Goal: Check status: Check status

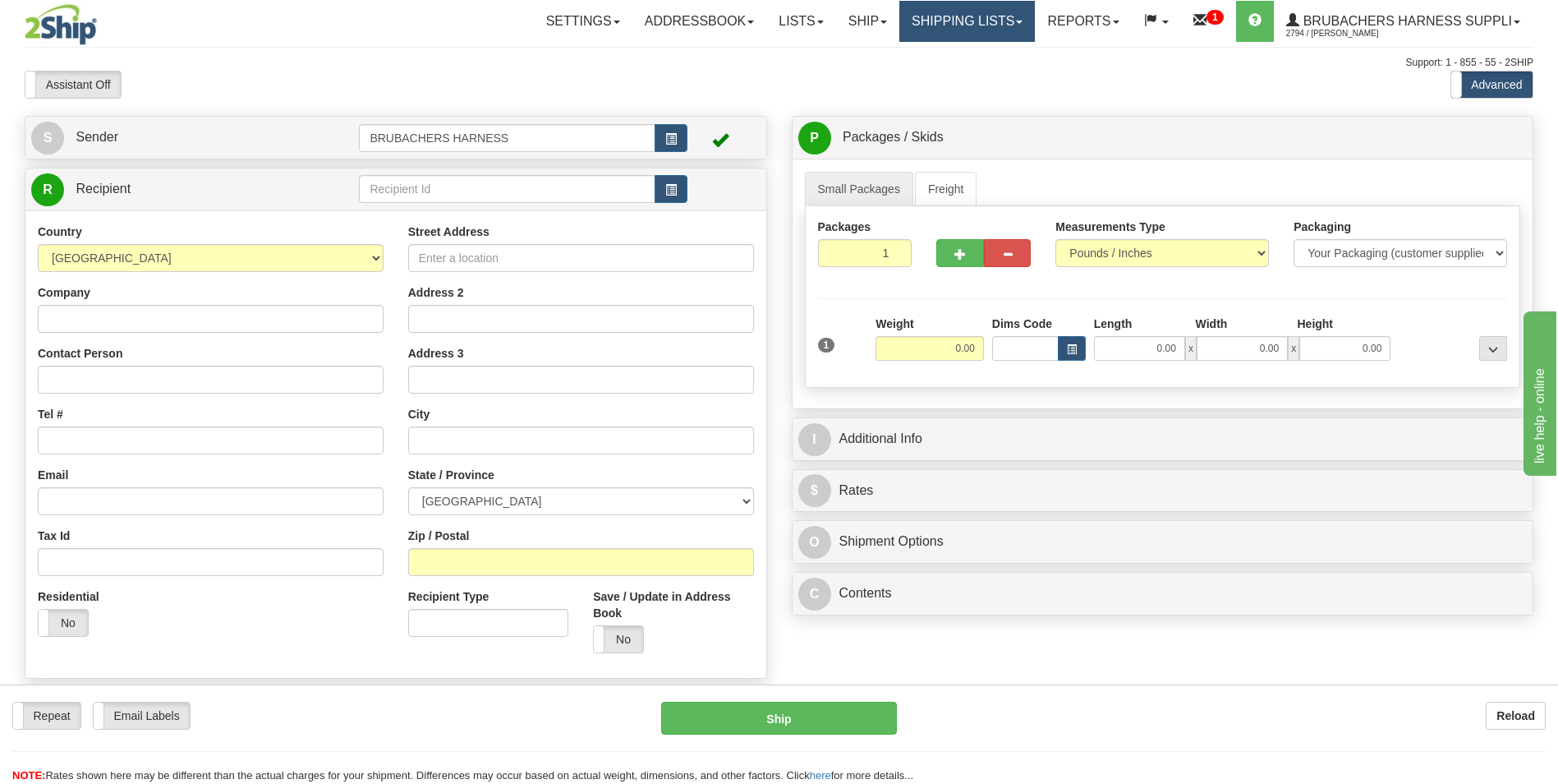
drag, startPoint x: 915, startPoint y: 19, endPoint x: 901, endPoint y: 33, distance: 19.8
click at [915, 19] on link "Shipping lists" at bounding box center [967, 21] width 136 height 41
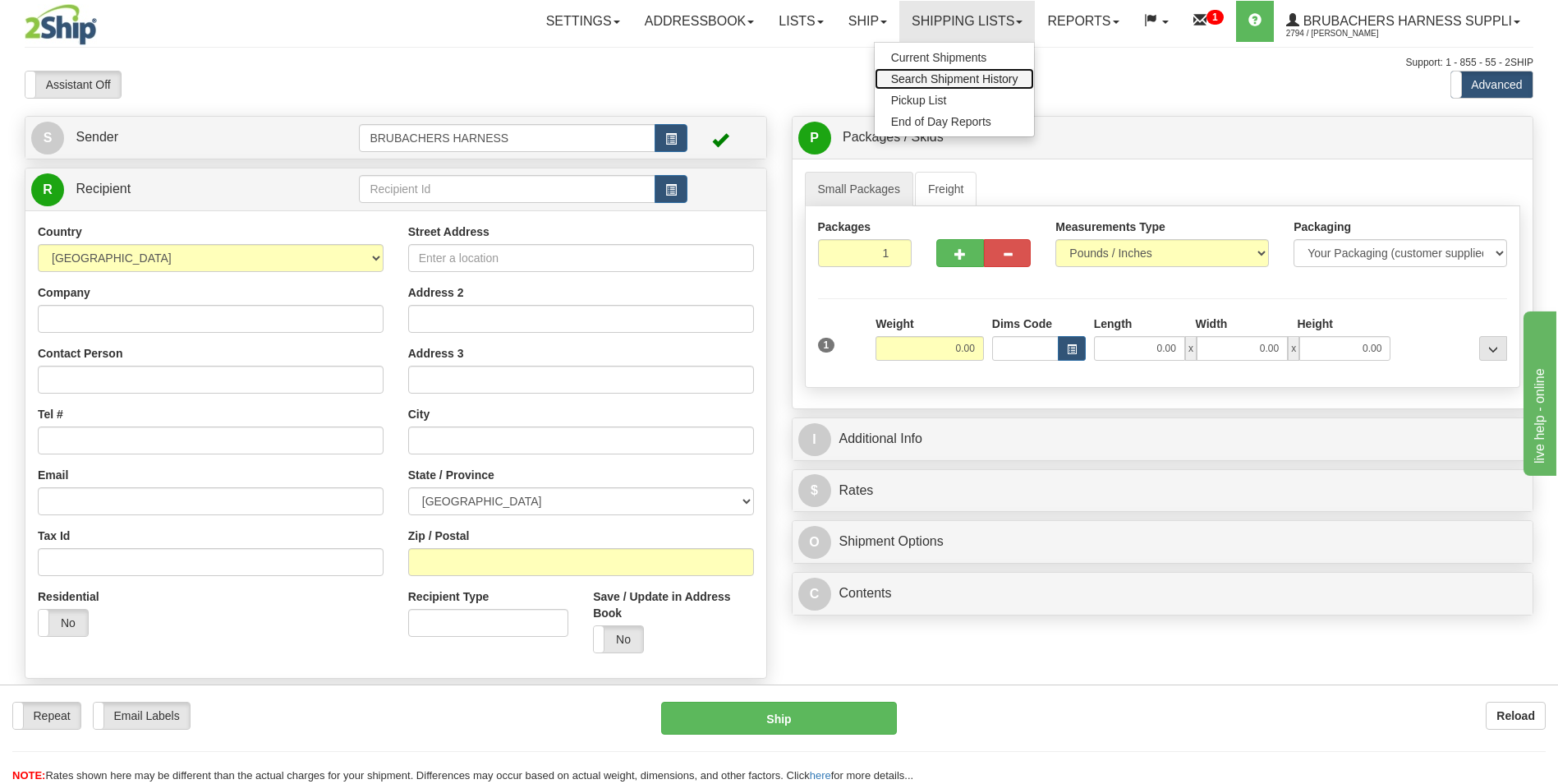
click at [900, 79] on span "Search Shipment History" at bounding box center [955, 79] width 127 height 13
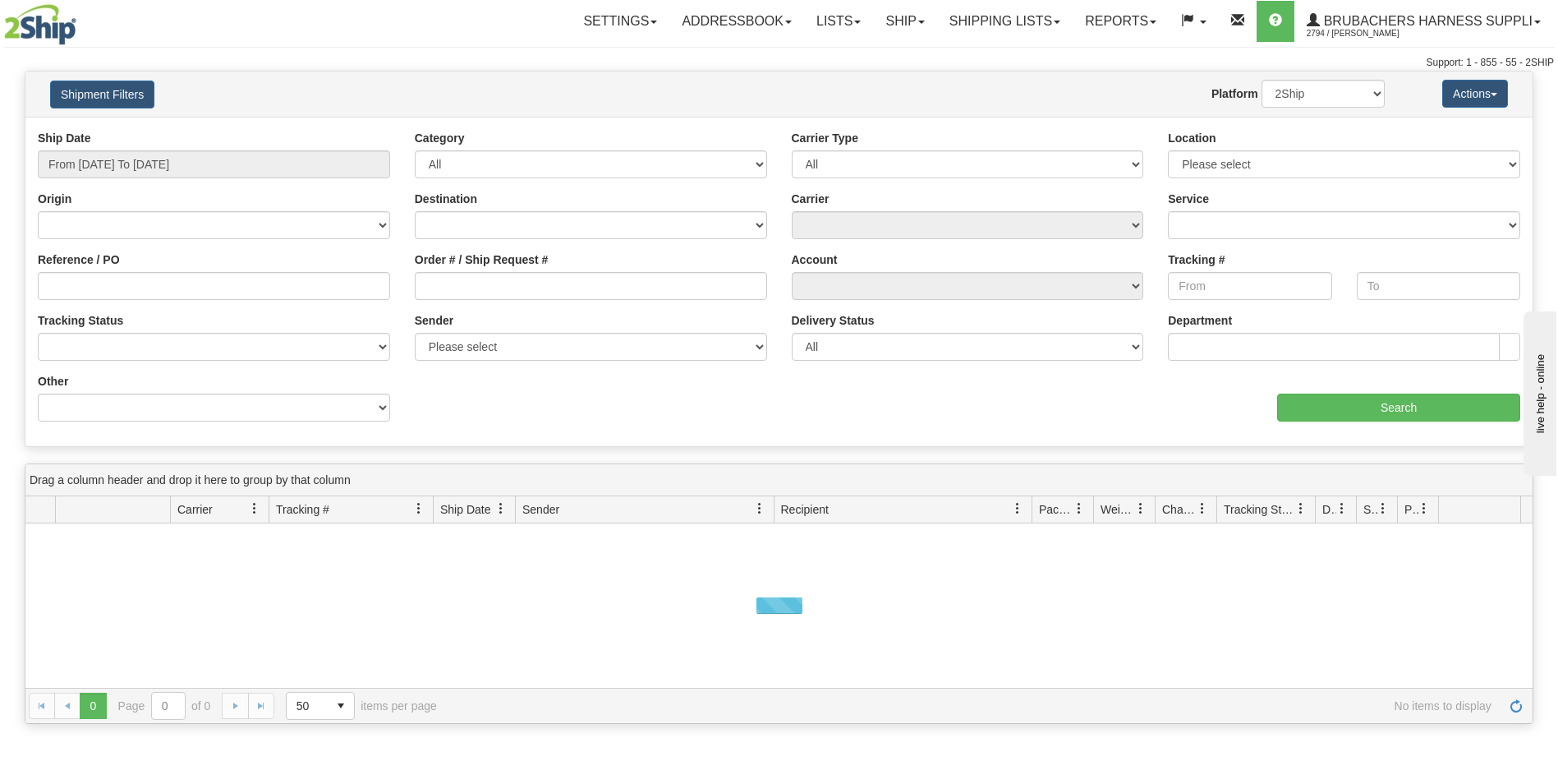
click at [101, 178] on div "Ship Date From 08/14/2025 To 08/15/2025" at bounding box center [213, 160] width 377 height 61
click at [101, 167] on input "From 08/14/2025 To 08/15/2025" at bounding box center [213, 164] width 352 height 28
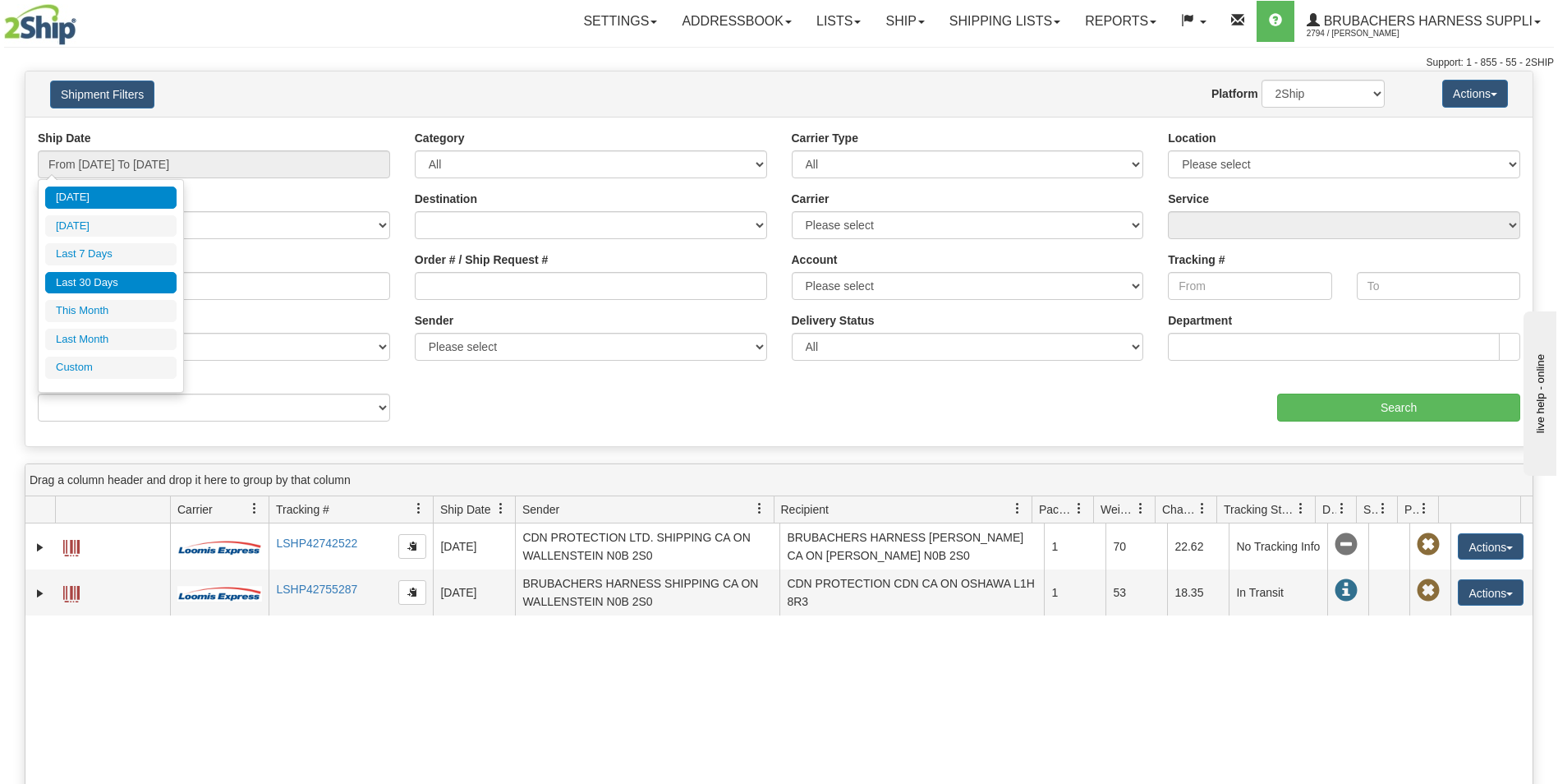
click at [104, 278] on li "Last 30 Days" at bounding box center [110, 283] width 131 height 23
type input "From 07/17/2025 To 08/15/2025"
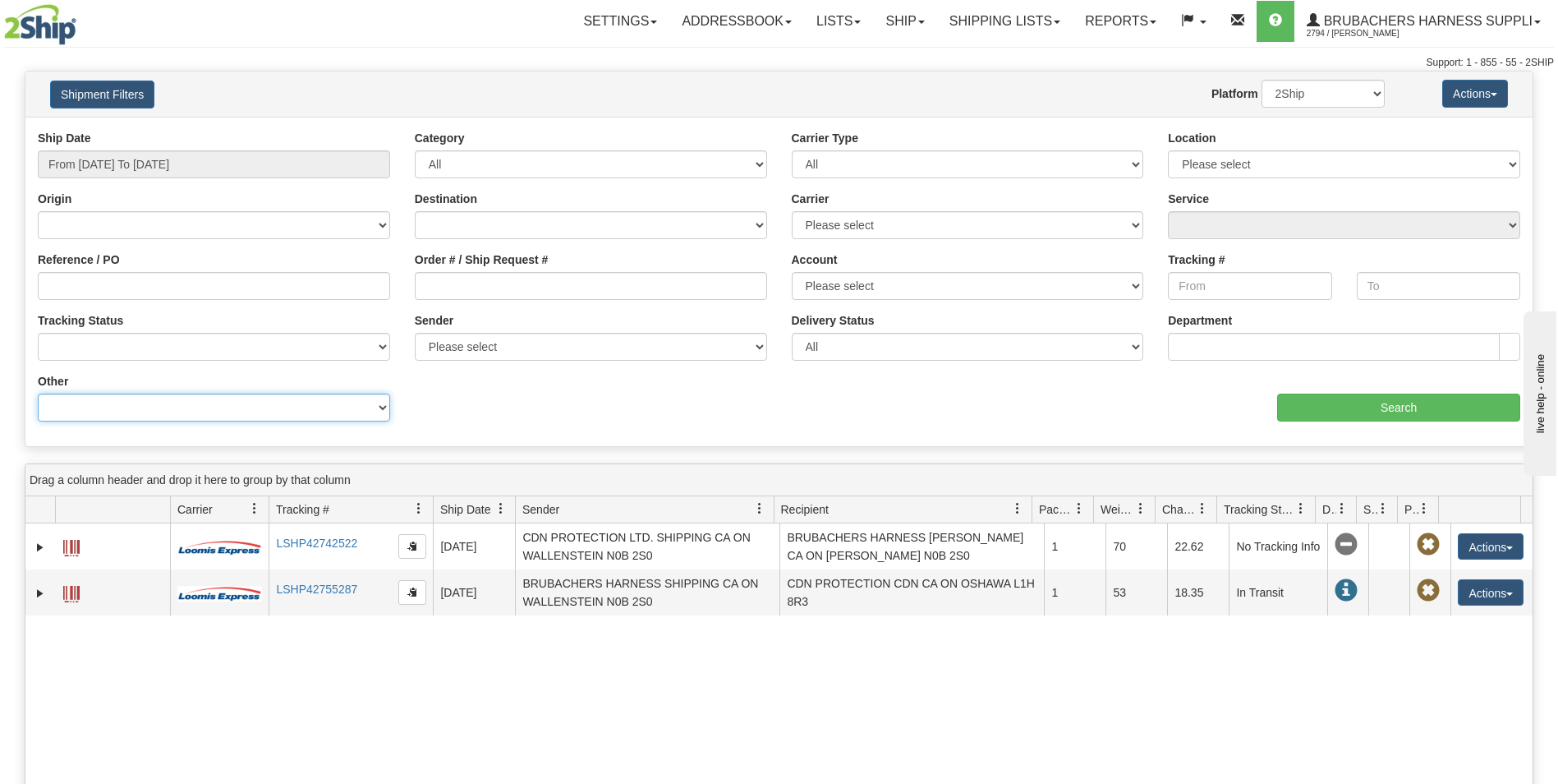
drag, startPoint x: 248, startPoint y: 412, endPoint x: 237, endPoint y: 419, distance: 13.0
click at [248, 412] on select "Billing Account # Billing Type BOL # (LTL) Commodity Or Documents Consolidation…" at bounding box center [213, 407] width 352 height 28
select select "Recipient_Company"
click at [38, 393] on select "Billing Account # Billing Type BOL # (LTL) Commodity Or Documents Consolidation…" at bounding box center [213, 407] width 352 height 28
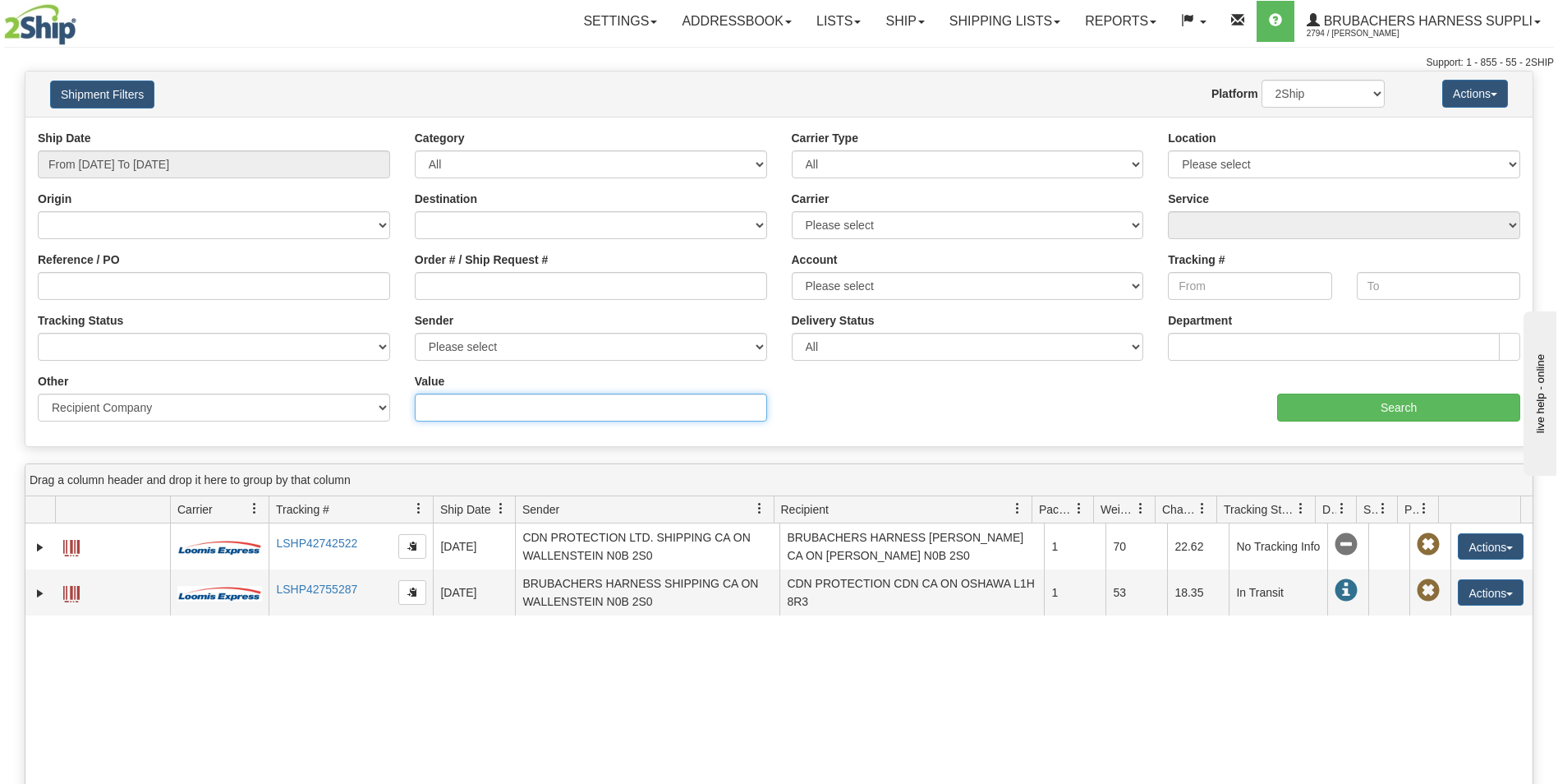
click at [459, 394] on input "Value" at bounding box center [591, 407] width 352 height 28
type input "kadley"
click at [1468, 401] on input "Search" at bounding box center [1399, 407] width 243 height 28
